Goal: Task Accomplishment & Management: Manage account settings

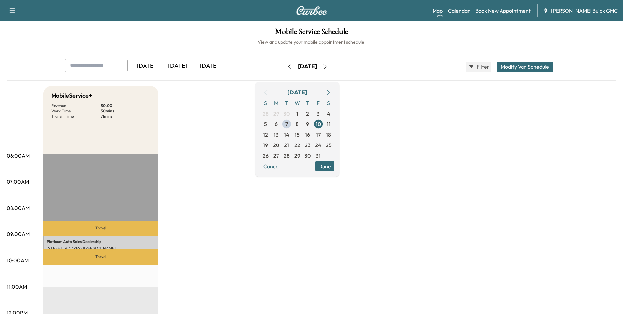
click at [287, 66] on icon "button" at bounding box center [289, 66] width 5 height 5
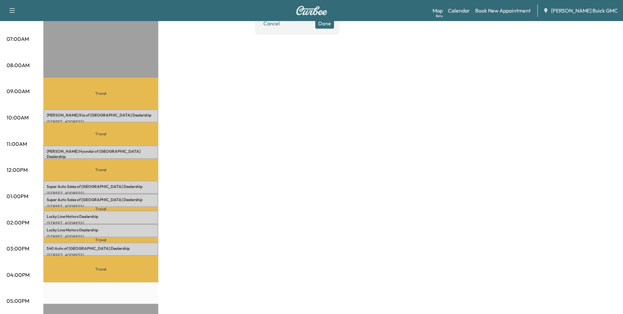
scroll to position [131, 0]
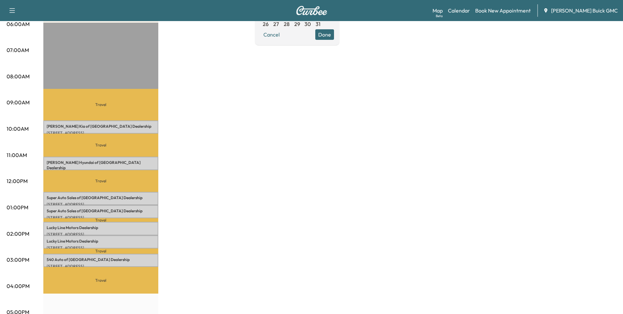
click at [239, 157] on div "MobileService+ Revenue $ 0.00 Work Time 210 mins Transit Time 255 mins Travel […" at bounding box center [329, 200] width 573 height 493
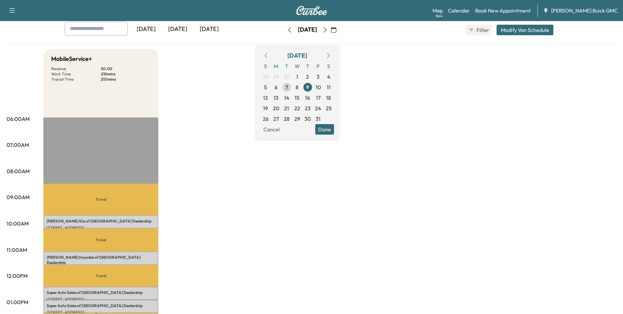
scroll to position [0, 0]
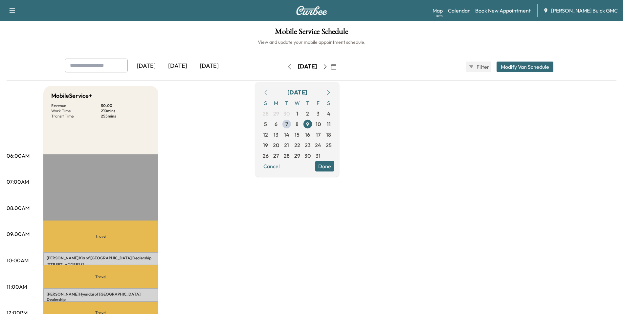
click at [328, 66] on icon "button" at bounding box center [325, 66] width 5 height 5
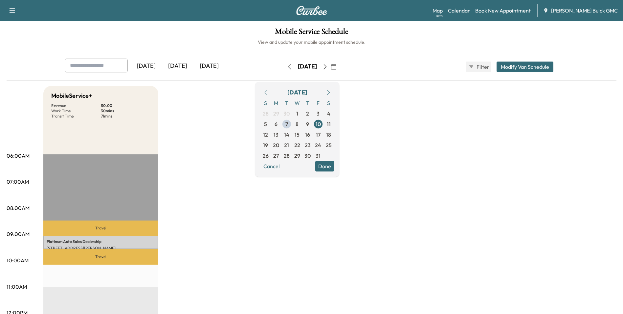
click at [328, 64] on icon "button" at bounding box center [325, 66] width 5 height 5
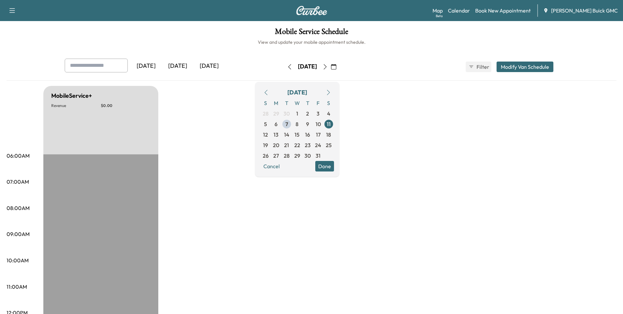
click at [331, 64] on button "button" at bounding box center [325, 66] width 11 height 11
click at [327, 65] on icon "button" at bounding box center [325, 66] width 3 height 5
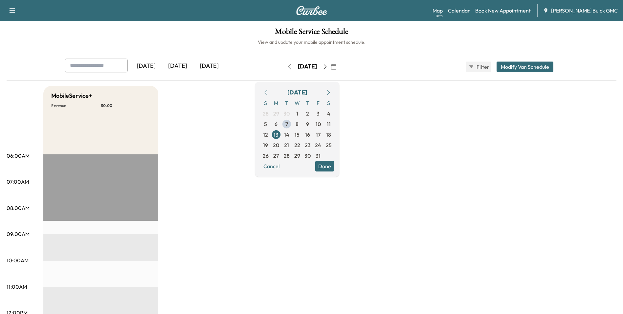
click at [287, 66] on icon "button" at bounding box center [289, 66] width 5 height 5
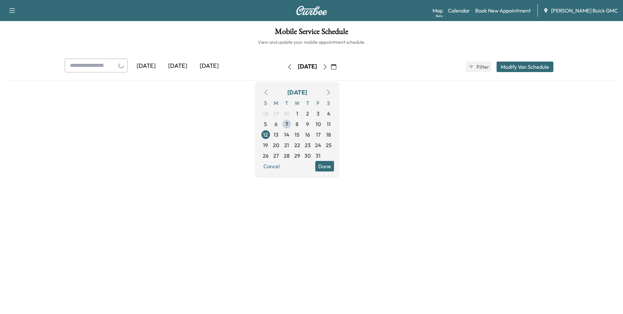
click at [287, 66] on icon "button" at bounding box center [289, 66] width 5 height 5
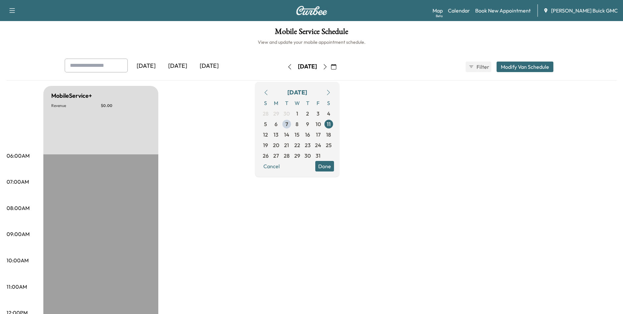
click at [287, 66] on icon "button" at bounding box center [289, 66] width 5 height 5
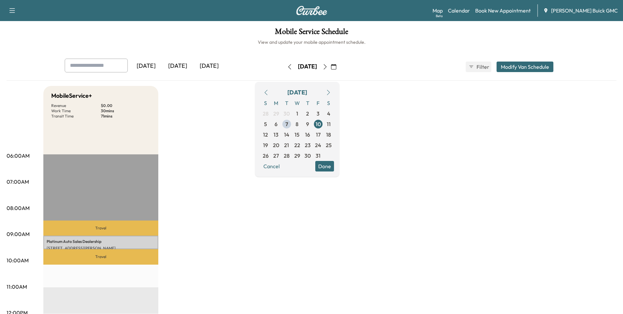
click at [287, 66] on icon "button" at bounding box center [289, 66] width 5 height 5
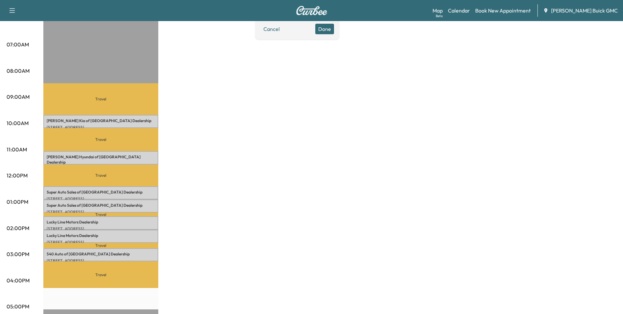
scroll to position [131, 0]
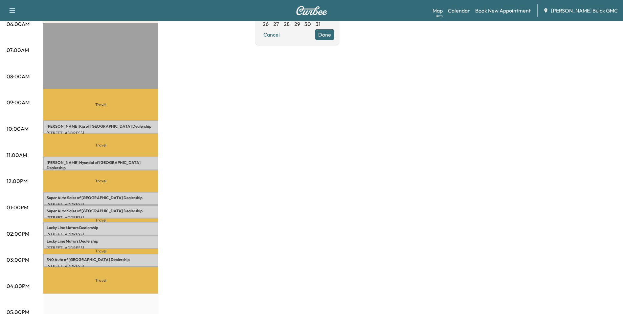
click at [560, 284] on div "MobileService+ Revenue $ 0.00 Work Time 210 mins Transit Time 255 mins Travel […" at bounding box center [329, 200] width 573 height 493
click at [209, 120] on div "MobileService+ Revenue $ 0.00 Work Time 210 mins Transit Time 255 mins Travel […" at bounding box center [329, 200] width 573 height 493
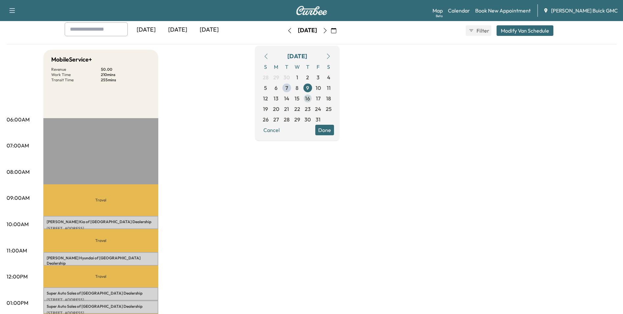
scroll to position [0, 0]
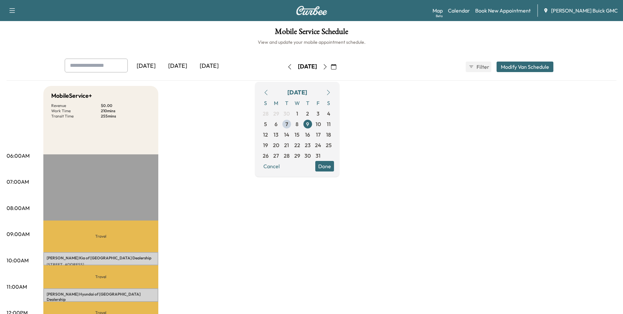
click at [309, 113] on span "2" at bounding box center [307, 113] width 3 height 8
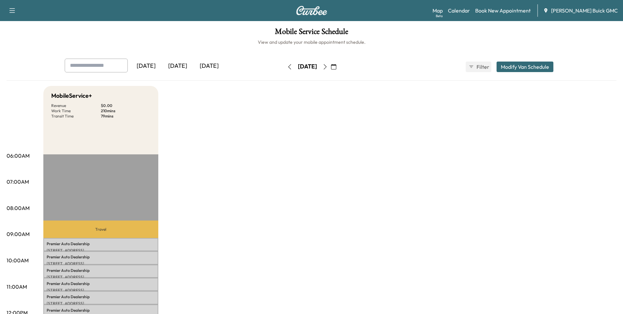
click at [328, 66] on icon "button" at bounding box center [325, 66] width 5 height 5
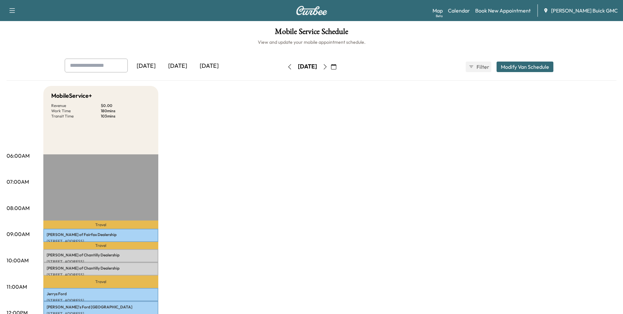
click at [339, 66] on button "button" at bounding box center [333, 66] width 11 height 11
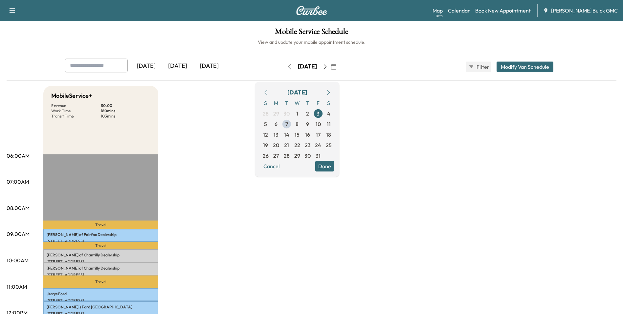
click at [278, 123] on span "6" at bounding box center [276, 124] width 3 height 8
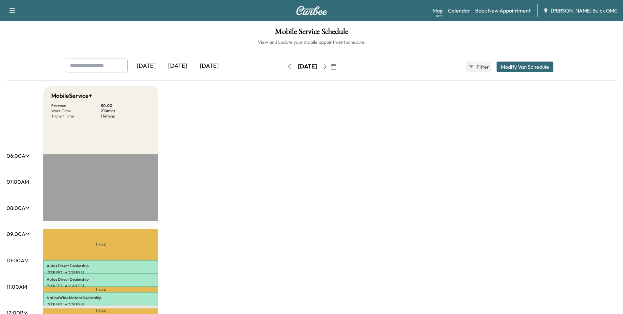
click at [328, 65] on icon "button" at bounding box center [325, 66] width 5 height 5
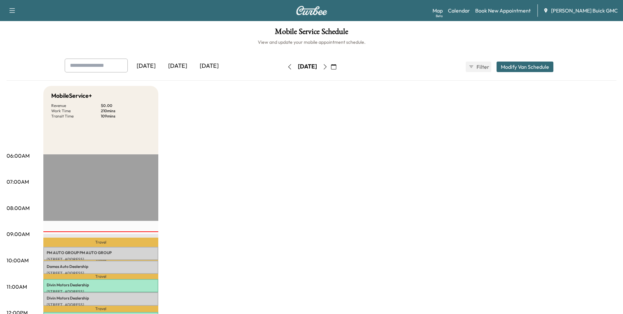
click at [328, 65] on icon "button" at bounding box center [325, 66] width 5 height 5
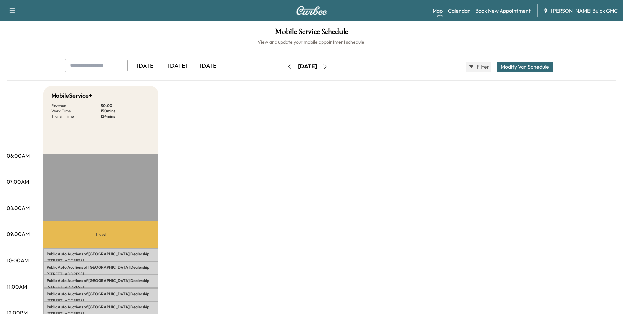
click at [337, 66] on icon "button" at bounding box center [333, 66] width 5 height 5
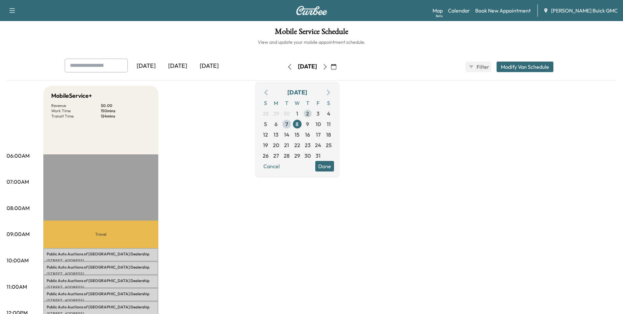
click at [309, 113] on span "2" at bounding box center [307, 113] width 3 height 8
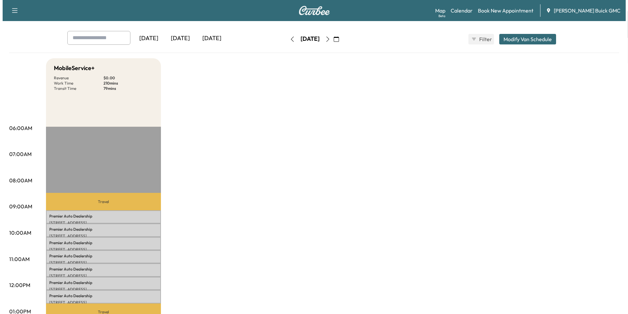
scroll to position [66, 0]
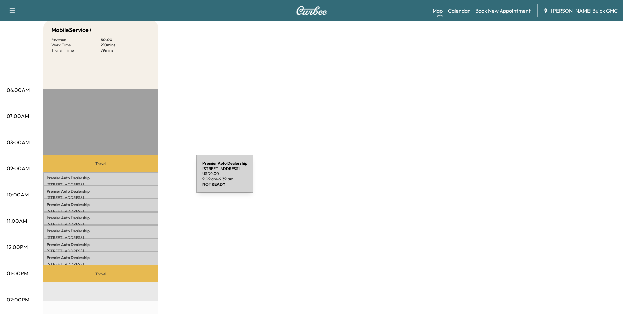
click at [147, 177] on p "Premier Auto Dealership" at bounding box center [101, 177] width 108 height 5
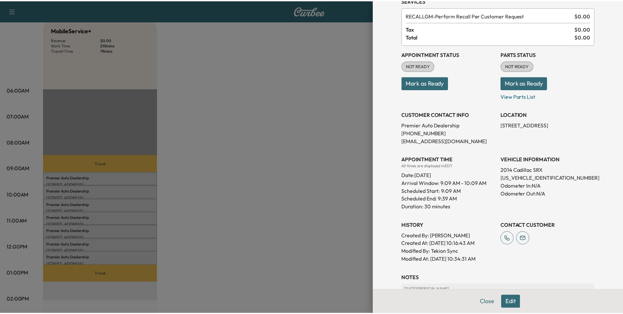
scroll to position [33, 0]
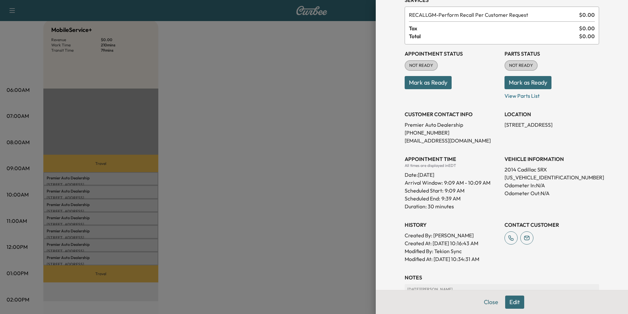
click at [337, 102] on div at bounding box center [314, 157] width 628 height 314
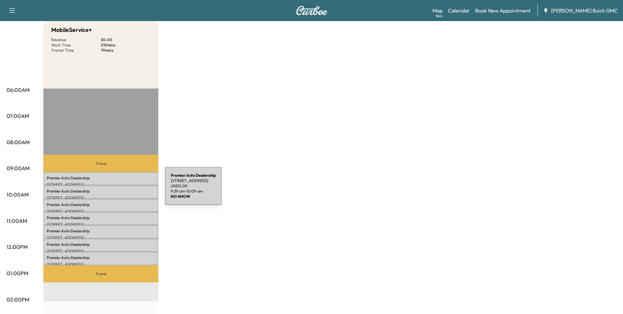
click at [116, 190] on p "Premier Auto Dealership" at bounding box center [101, 190] width 108 height 5
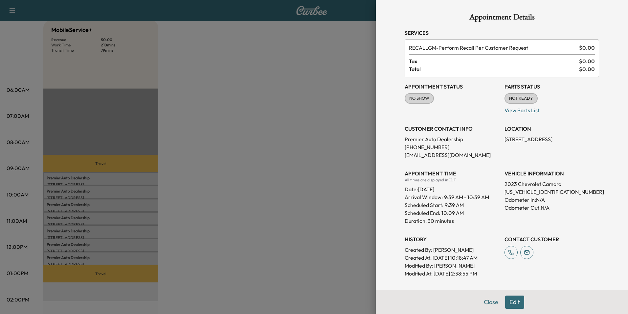
click at [339, 71] on div at bounding box center [314, 157] width 628 height 314
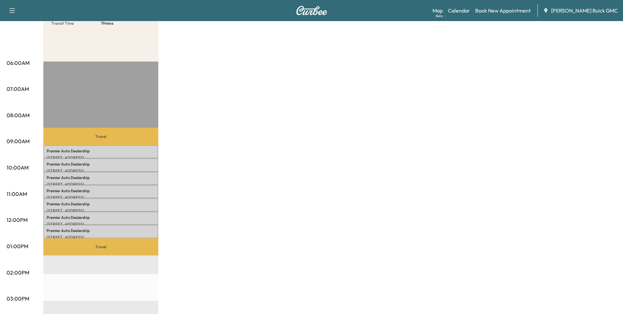
scroll to position [131, 0]
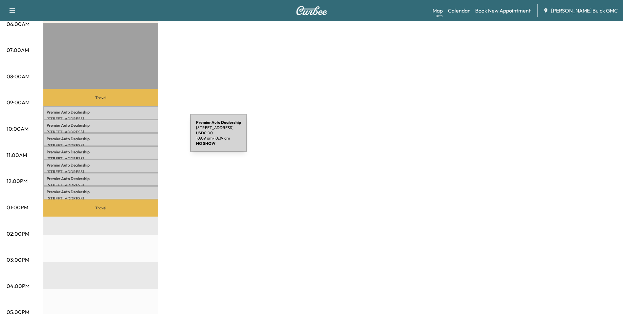
click at [141, 137] on p "Premier Auto Dealership" at bounding box center [101, 138] width 108 height 5
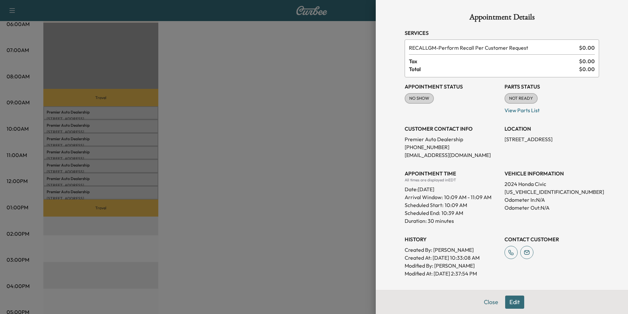
click at [259, 114] on div at bounding box center [314, 157] width 628 height 314
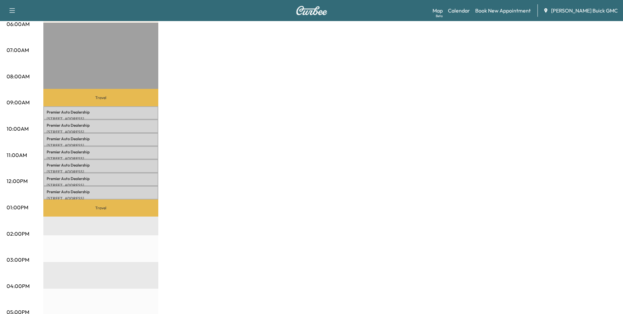
click at [215, 95] on div "MobileService+ Revenue $ 0.00 Work Time 210 mins Transit Time 79 mins Travel Pr…" at bounding box center [329, 200] width 573 height 493
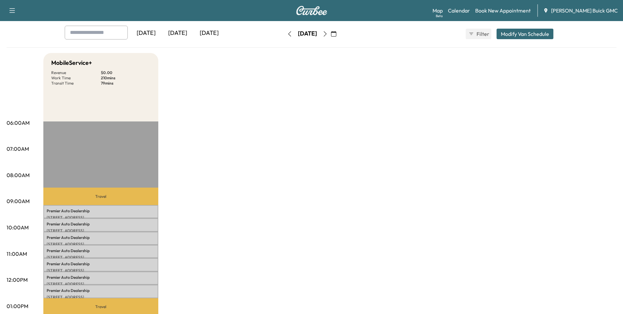
scroll to position [0, 0]
